Goal: Transaction & Acquisition: Purchase product/service

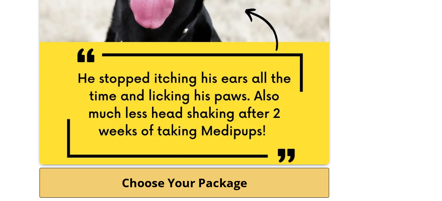
scroll to position [1345, 0]
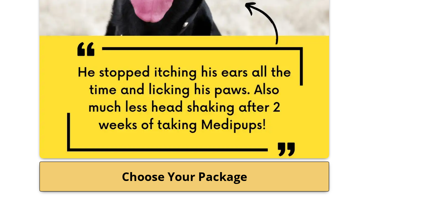
click at [168, 174] on link "Choose Your Package" at bounding box center [183, 177] width 289 height 30
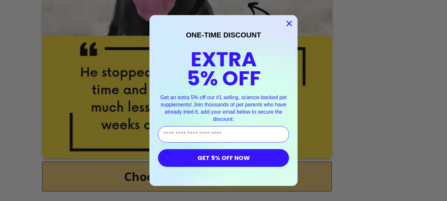
click at [290, 26] on circle "Close dialog" at bounding box center [288, 23] width 11 height 11
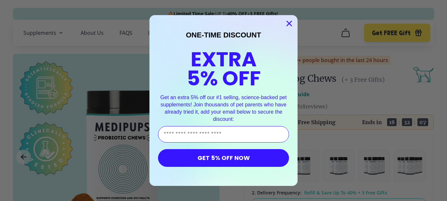
click at [286, 25] on circle "Close dialog" at bounding box center [288, 23] width 11 height 11
